Goal: Task Accomplishment & Management: Use online tool/utility

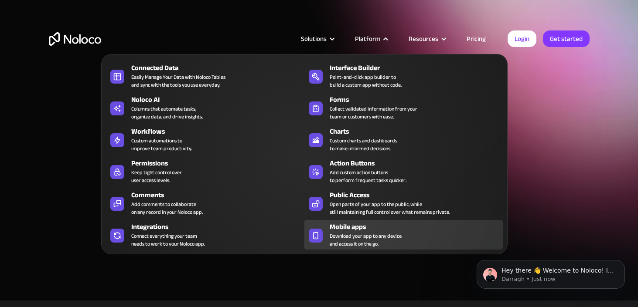
click at [345, 227] on div "Mobile apps" at bounding box center [418, 227] width 177 height 10
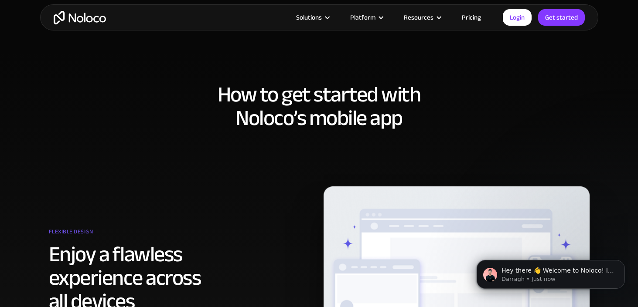
scroll to position [227, 0]
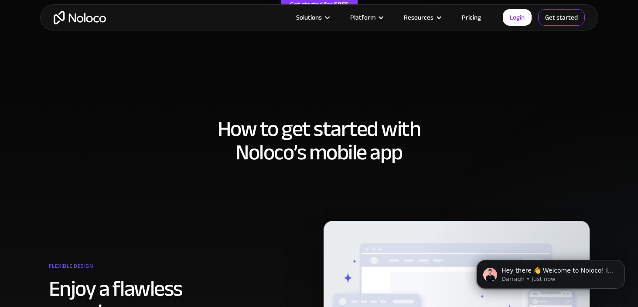
click at [558, 19] on link "Get started" at bounding box center [561, 17] width 47 height 17
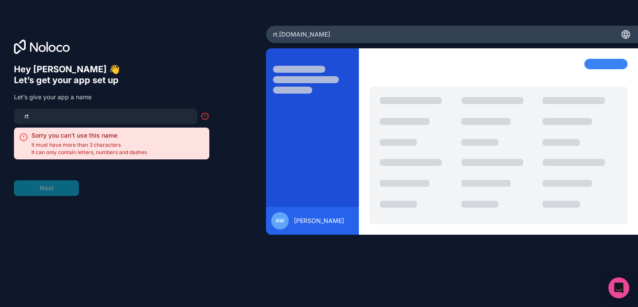
type input "r"
type input "t"
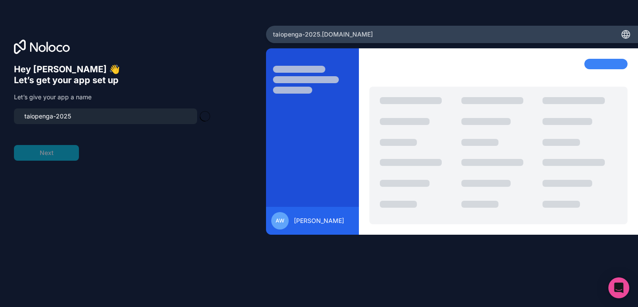
type input "taiopenga-2025"
click at [143, 140] on form "taiopenga-2025 Next" at bounding box center [111, 135] width 195 height 52
click at [82, 119] on input "taiopenga-2025" at bounding box center [105, 116] width 173 height 12
click at [46, 153] on button "Next" at bounding box center [46, 153] width 65 height 16
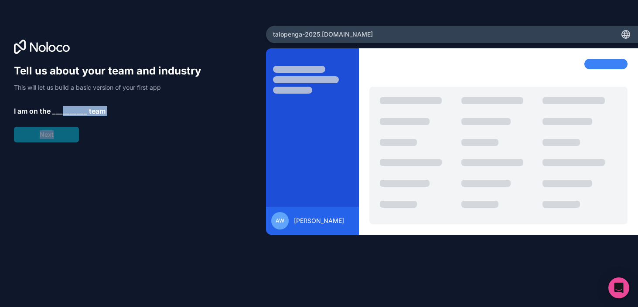
drag, startPoint x: 64, startPoint y: 110, endPoint x: 48, endPoint y: 143, distance: 36.8
click at [48, 144] on div "Tell us about your team and industry This will let us build a basic version of …" at bounding box center [133, 166] width 238 height 204
click at [58, 132] on div "Tell us about your team and industry This will let us build a basic version of …" at bounding box center [111, 103] width 195 height 78
click at [58, 109] on span "__________" at bounding box center [69, 111] width 35 height 10
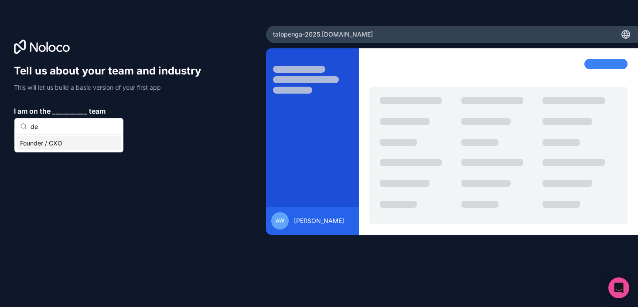
type input "d"
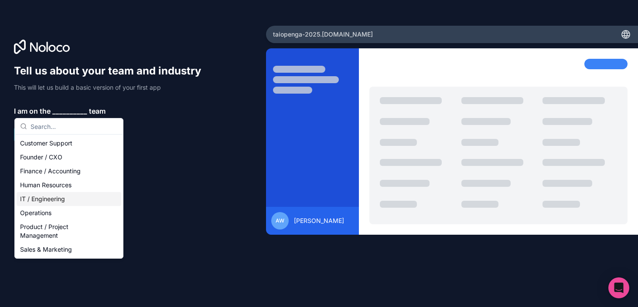
drag, startPoint x: 69, startPoint y: 199, endPoint x: 70, endPoint y: 204, distance: 4.9
click at [70, 204] on div "IT / Engineering" at bounding box center [69, 199] width 105 height 14
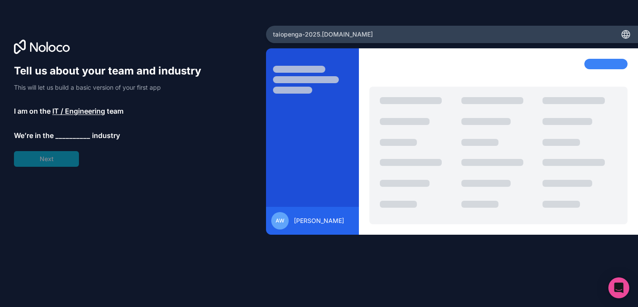
click at [65, 137] on span "__________" at bounding box center [72, 135] width 35 height 10
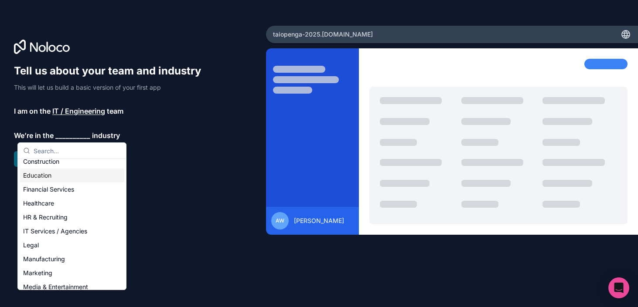
scroll to position [34, 0]
click at [68, 179] on div "Education" at bounding box center [72, 175] width 105 height 14
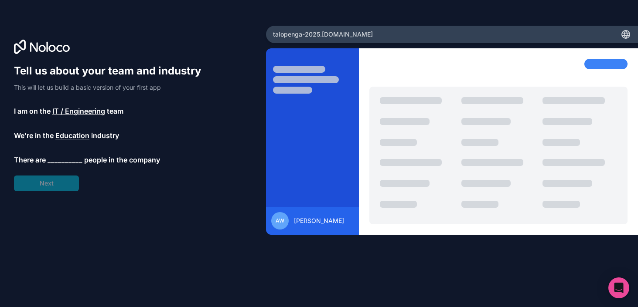
click at [62, 160] on span "__________" at bounding box center [65, 160] width 35 height 10
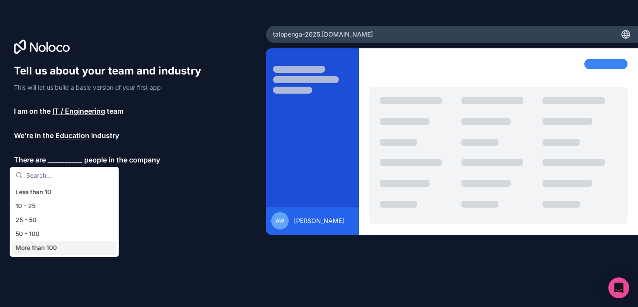
click at [49, 247] on div "More than 100" at bounding box center [64, 248] width 105 height 14
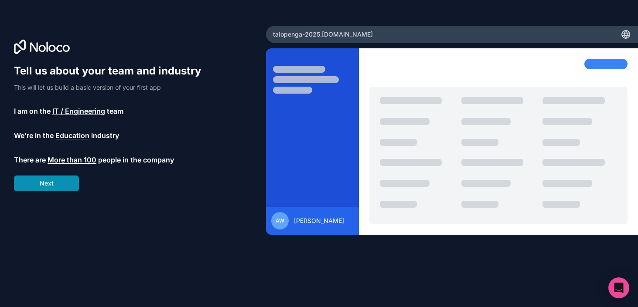
click at [62, 186] on button "Next" at bounding box center [46, 184] width 65 height 16
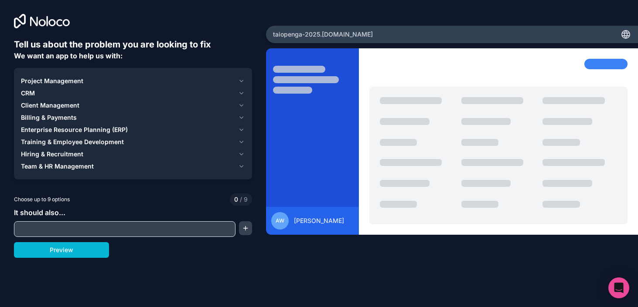
click at [623, 34] on icon at bounding box center [625, 34] width 10 height 10
click at [188, 231] on input "text" at bounding box center [124, 229] width 217 height 12
click at [37, 20] on icon at bounding box center [34, 22] width 8 height 10
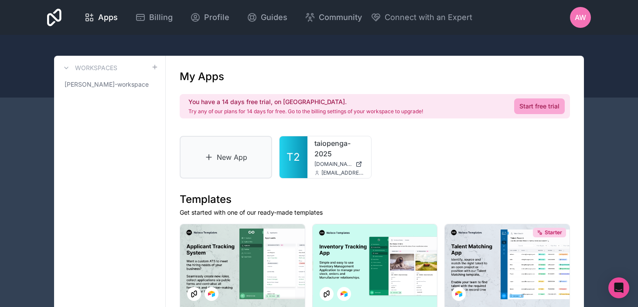
click at [225, 151] on link "New App" at bounding box center [226, 157] width 92 height 43
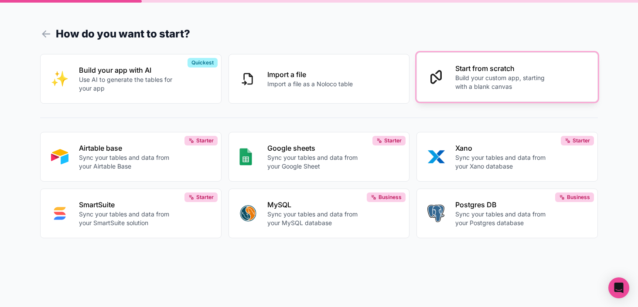
click at [455, 69] on button "Start from scratch Build your custom app, starting with a blank canvas" at bounding box center [506, 77] width 181 height 50
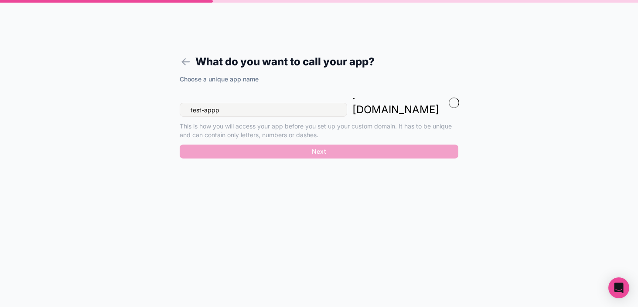
type input "test-app"
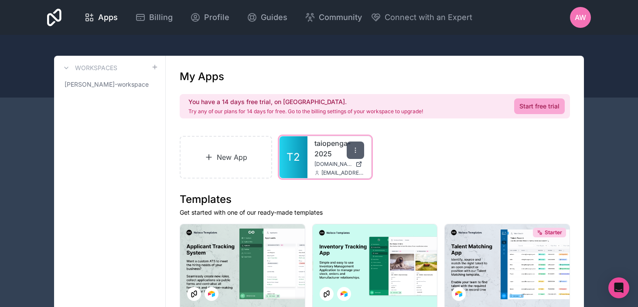
click at [354, 144] on div at bounding box center [355, 150] width 17 height 17
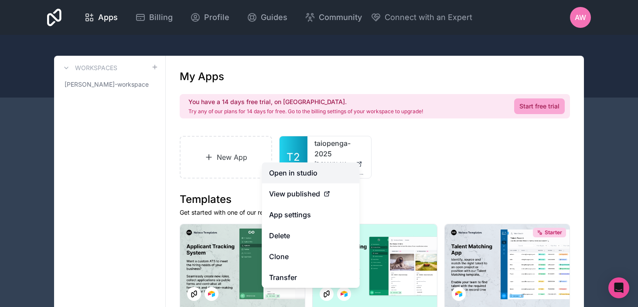
click at [338, 173] on link "Open in studio" at bounding box center [311, 173] width 98 height 21
